Goal: Find specific page/section: Find specific page/section

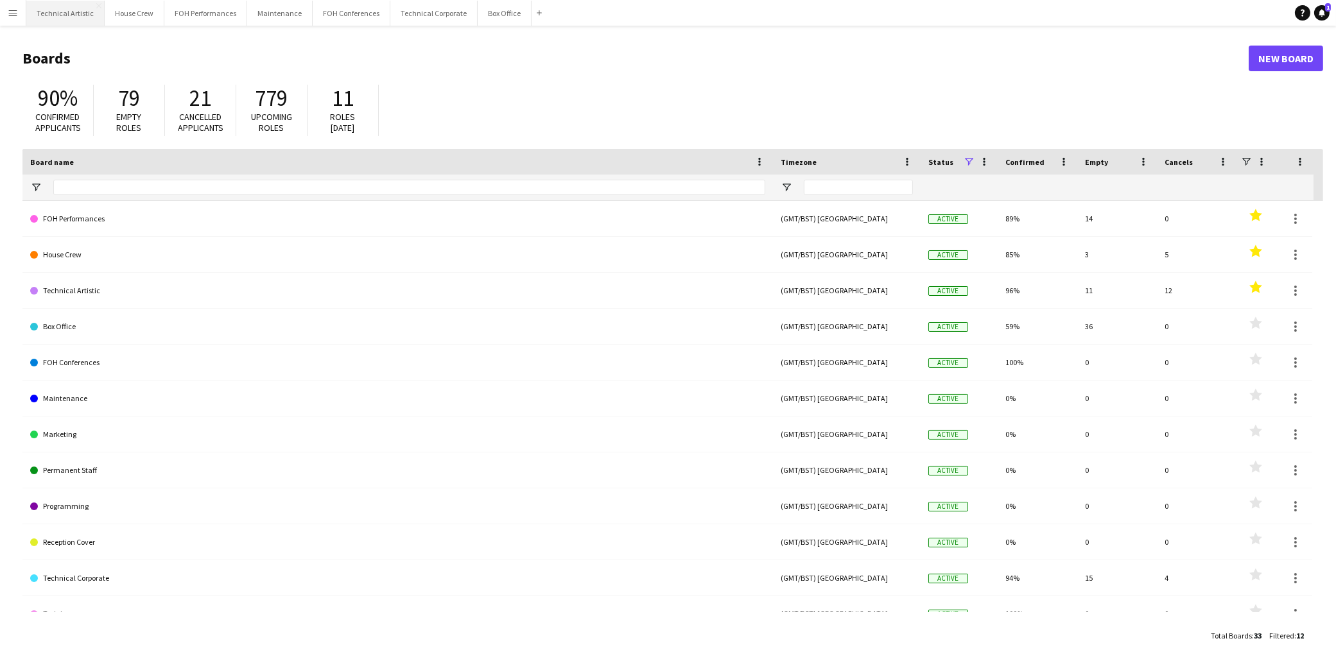
click at [76, 15] on button "Technical Artistic Close" at bounding box center [65, 13] width 78 height 25
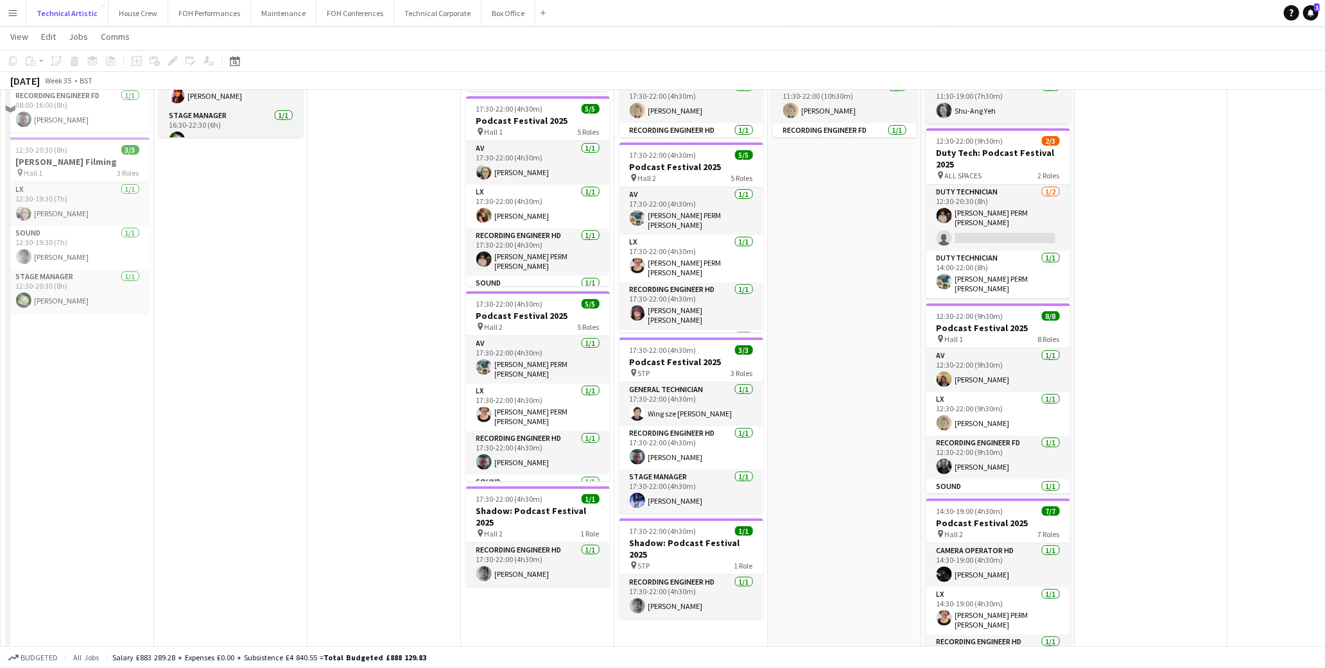
scroll to position [214, 0]
